Goal: Communication & Community: Answer question/provide support

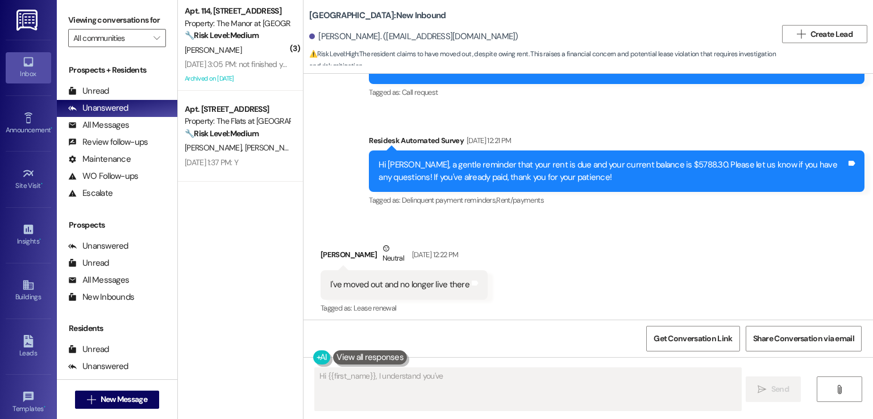
scroll to position [87, 0]
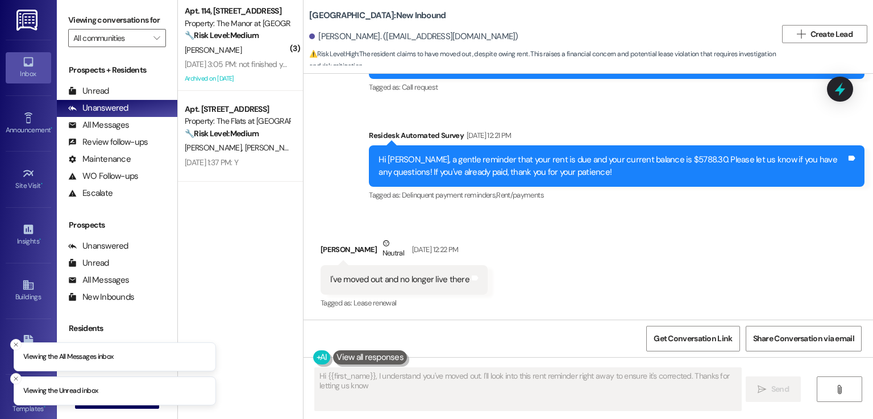
type textarea "Hi {{first_name}}, I understand you've moved out. I'll look into this rent remi…"
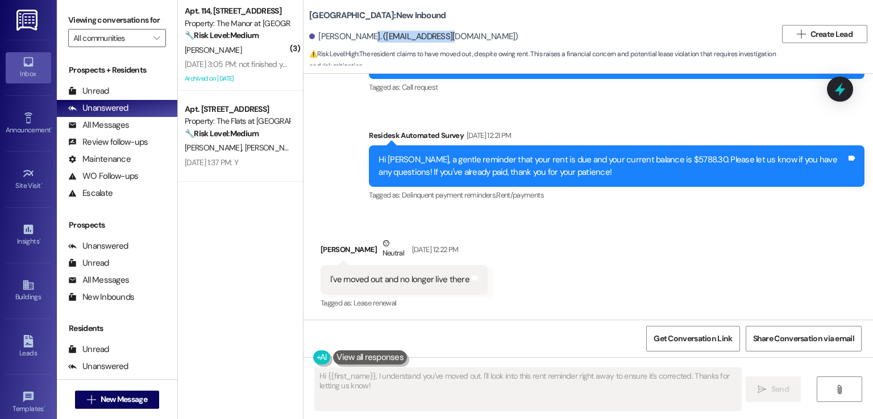
drag, startPoint x: 443, startPoint y: 36, endPoint x: 356, endPoint y: 37, distance: 87.0
click at [356, 37] on div "[PERSON_NAME]. ([EMAIL_ADDRESS][DOMAIN_NAME])" at bounding box center [413, 37] width 209 height 12
copy div "[EMAIL_ADDRESS][DOMAIN_NAME]"
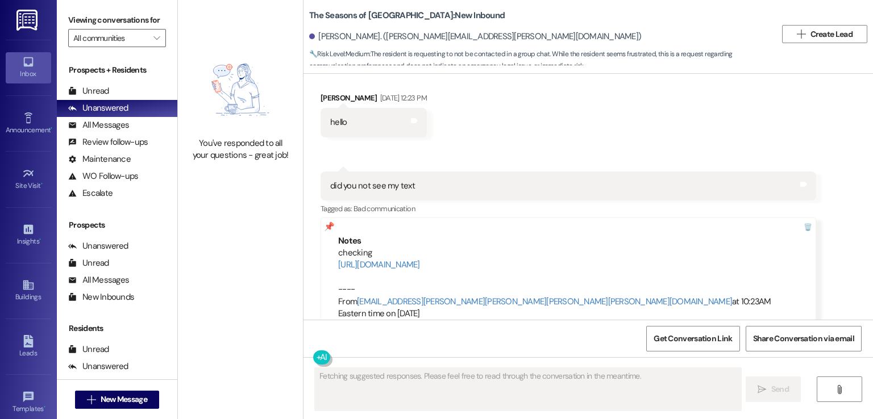
scroll to position [698, 0]
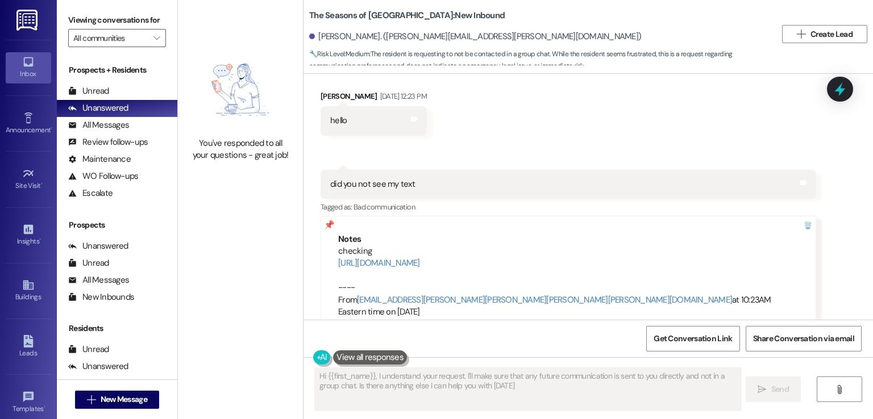
type textarea "Hi {{first_name}}, I understand your request. I'll make sure that any future co…"
drag, startPoint x: 467, startPoint y: 35, endPoint x: 363, endPoint y: 38, distance: 104.1
click at [363, 38] on div "[PERSON_NAME]. ([PERSON_NAME][EMAIL_ADDRESS][PERSON_NAME][DOMAIN_NAME])" at bounding box center [475, 37] width 332 height 12
copy div "[PERSON_NAME][EMAIL_ADDRESS][PERSON_NAME][DOMAIN_NAME]"
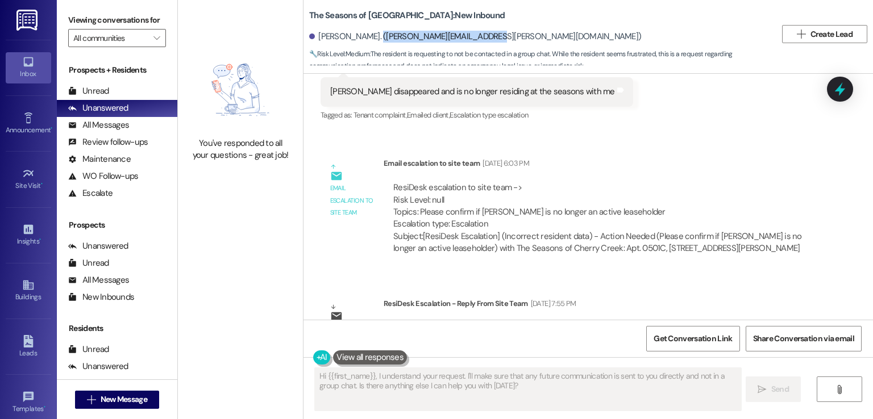
scroll to position [130, 0]
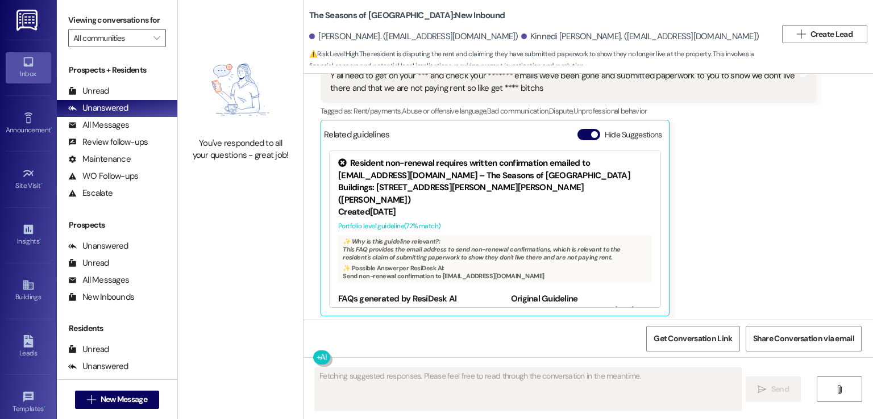
scroll to position [418, 0]
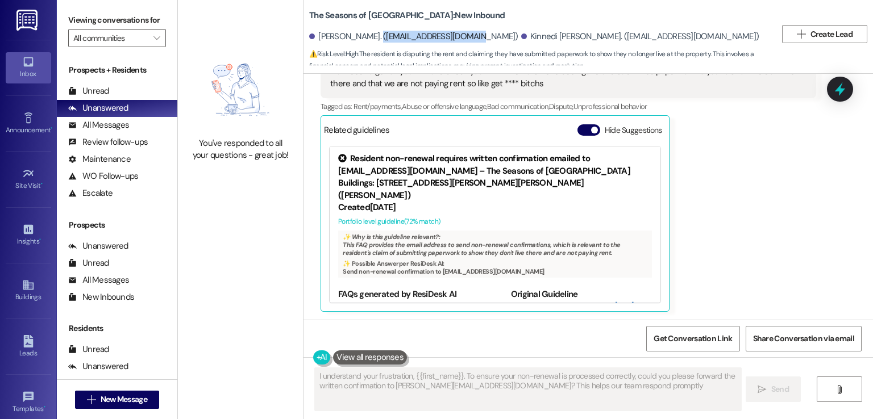
type textarea "I understand your frustration, {{first_name}}. To ensure your non-renewal is pr…"
drag, startPoint x: 448, startPoint y: 35, endPoint x: 360, endPoint y: 35, distance: 88.1
click at [360, 35] on div "[PERSON_NAME]. ([EMAIL_ADDRESS][DOMAIN_NAME])" at bounding box center [413, 37] width 209 height 12
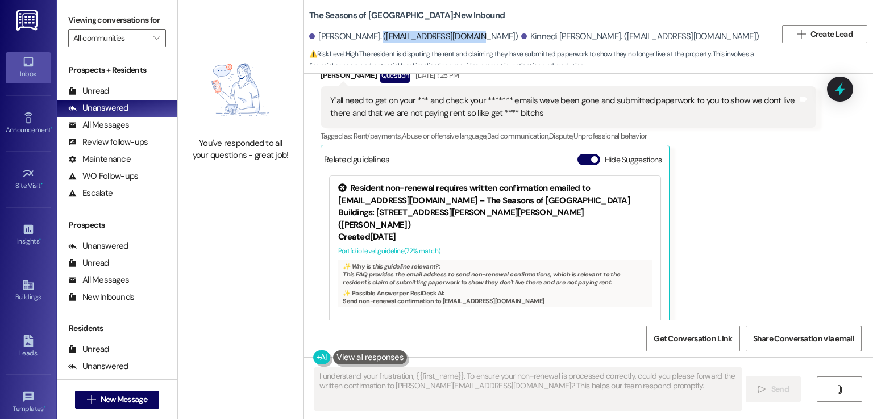
scroll to position [361, 0]
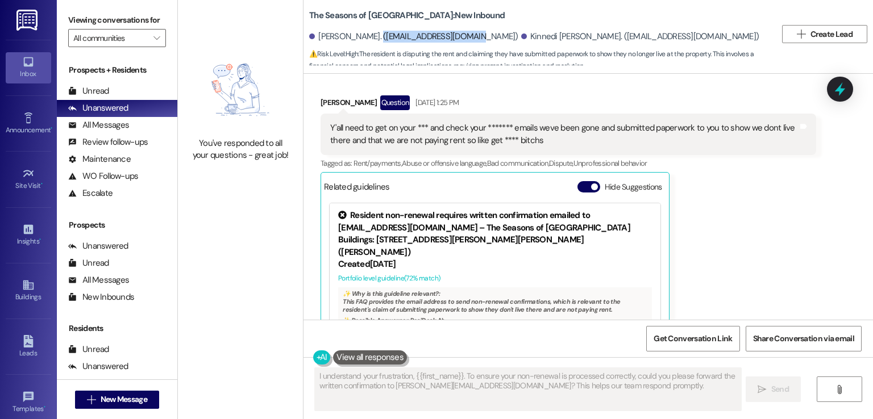
copy div "robertseriley@gmail.com"
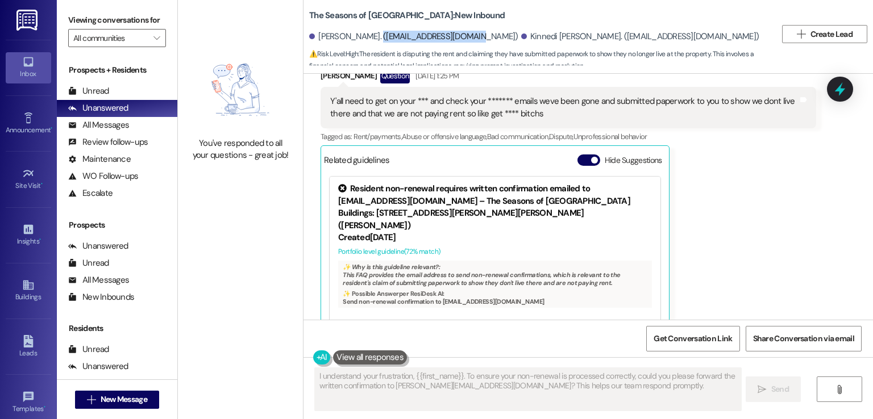
scroll to position [398, 0]
